Goal: Find specific page/section: Find specific page/section

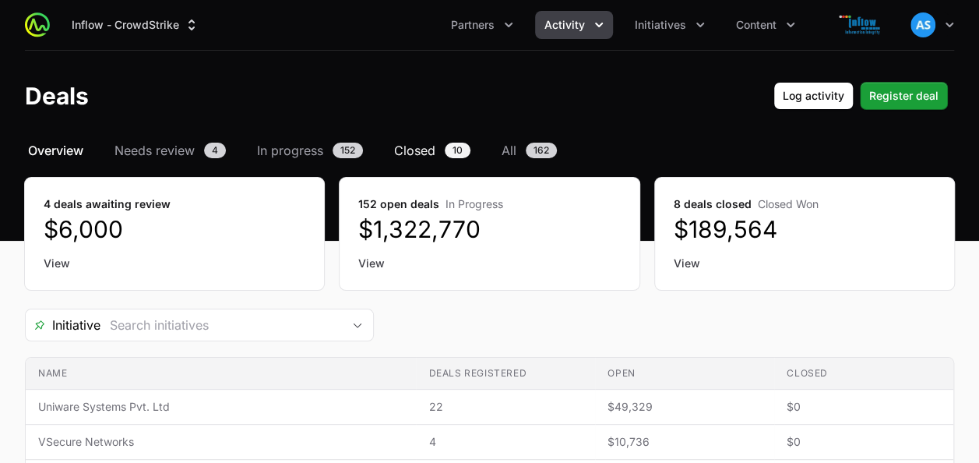
click at [433, 153] on span "Closed" at bounding box center [414, 150] width 41 height 19
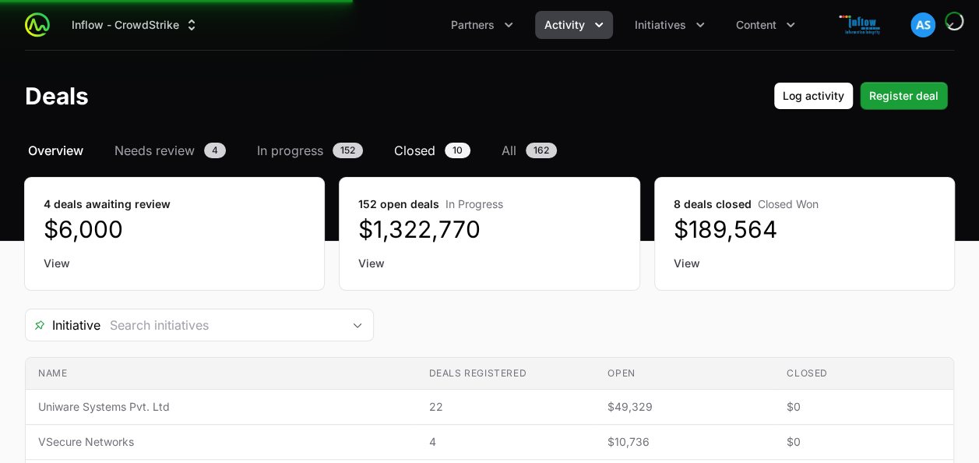
click at [411, 154] on span "Closed" at bounding box center [414, 150] width 41 height 19
